Goal: Find specific page/section: Find specific page/section

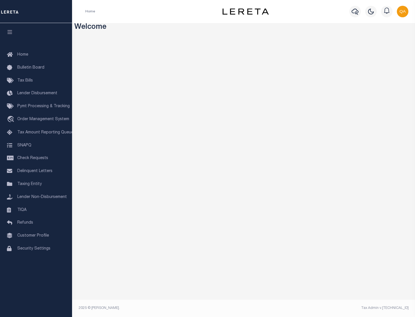
click at [36, 210] on link "TIQA" at bounding box center [36, 210] width 72 height 13
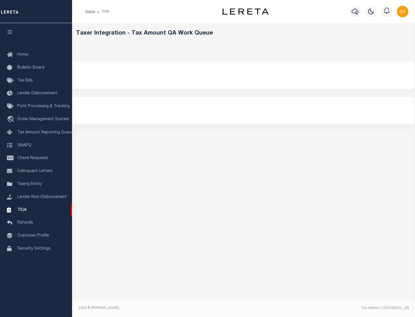
select select "200"
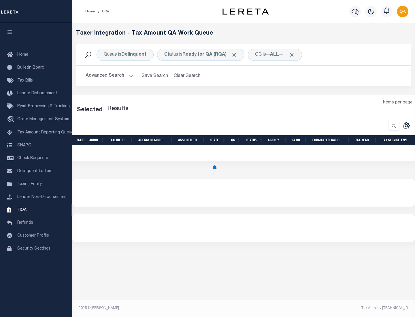
select select "200"
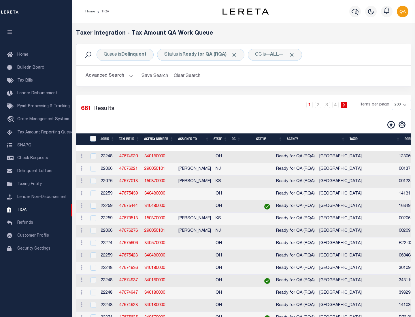
click at [236, 55] on span "Click to Remove" at bounding box center [234, 55] width 6 height 6
